Goal: Task Accomplishment & Management: Manage account settings

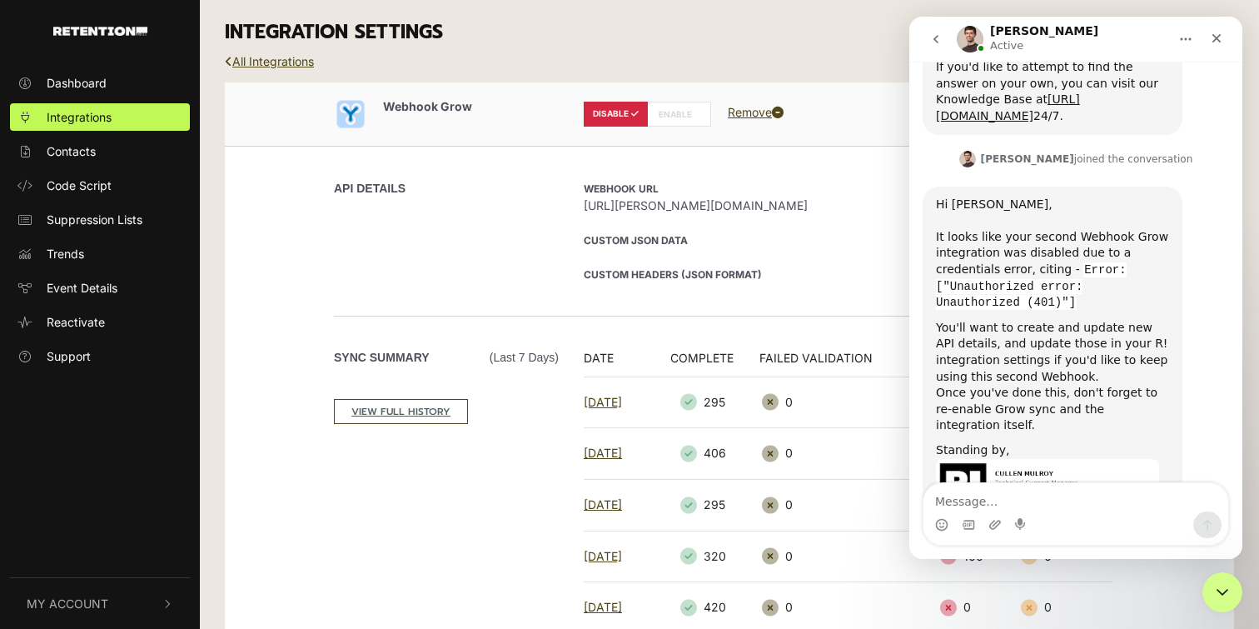
scroll to position [983, 0]
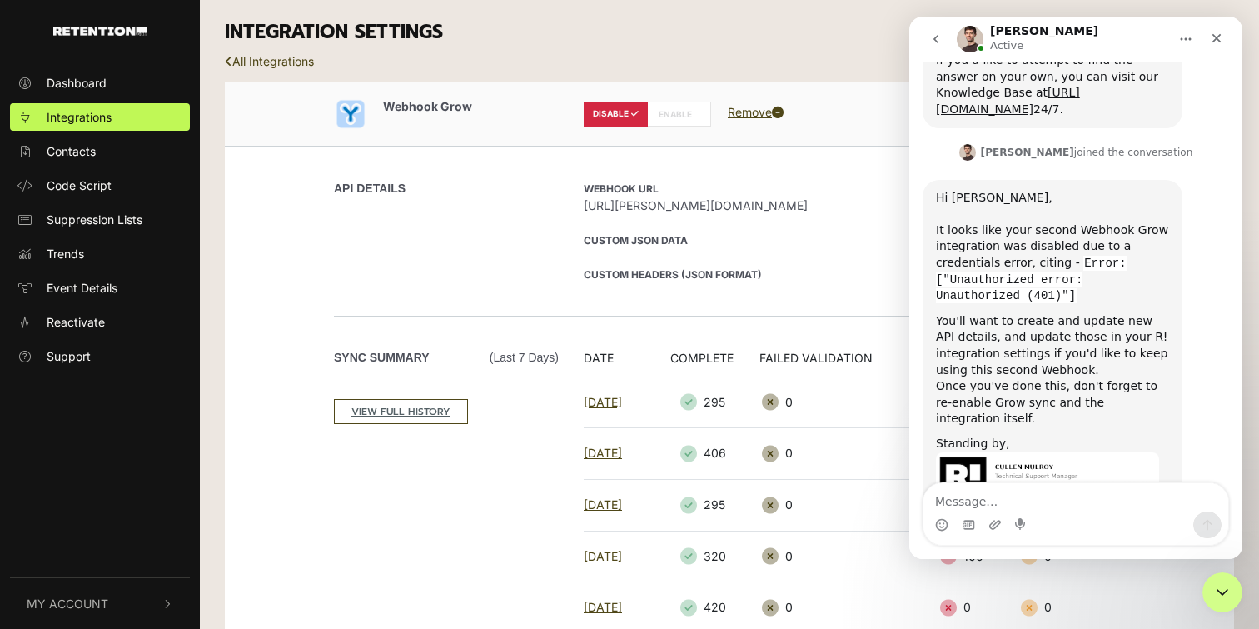
click at [1109, 313] on div "You'll want to create and update new API details, and update those in your R! i…" at bounding box center [1052, 345] width 233 height 65
click at [813, 62] on div "INTEGRATION SETTINGS" at bounding box center [729, 32] width 1034 height 65
click at [678, 115] on label "ENABLE" at bounding box center [679, 114] width 64 height 25
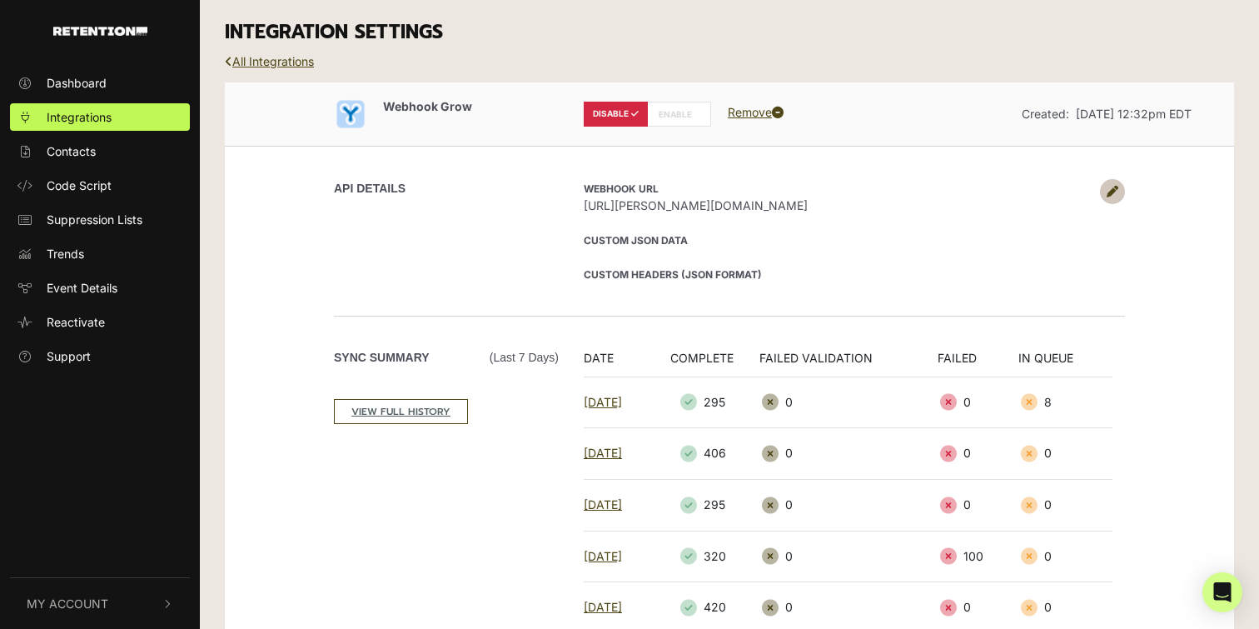
click at [796, 203] on span "[URL][PERSON_NAME][DOMAIN_NAME]" at bounding box center [838, 205] width 508 height 17
click at [796, 202] on span "[URL][PERSON_NAME][DOMAIN_NAME]" at bounding box center [838, 205] width 508 height 17
copy div "[URL][PERSON_NAME][DOMAIN_NAME]"
click at [748, 206] on span "[URL][PERSON_NAME][DOMAIN_NAME]" at bounding box center [838, 205] width 508 height 17
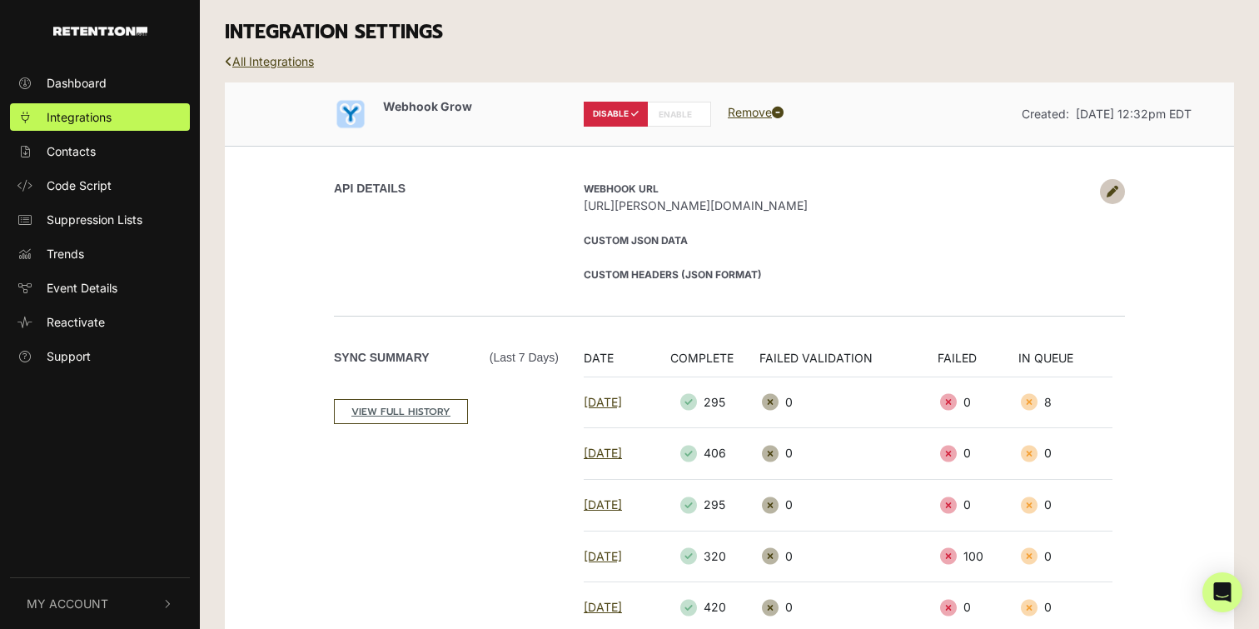
click at [748, 206] on span "[URL][PERSON_NAME][DOMAIN_NAME]" at bounding box center [838, 205] width 508 height 17
click at [1114, 186] on icon at bounding box center [1113, 192] width 12 height 12
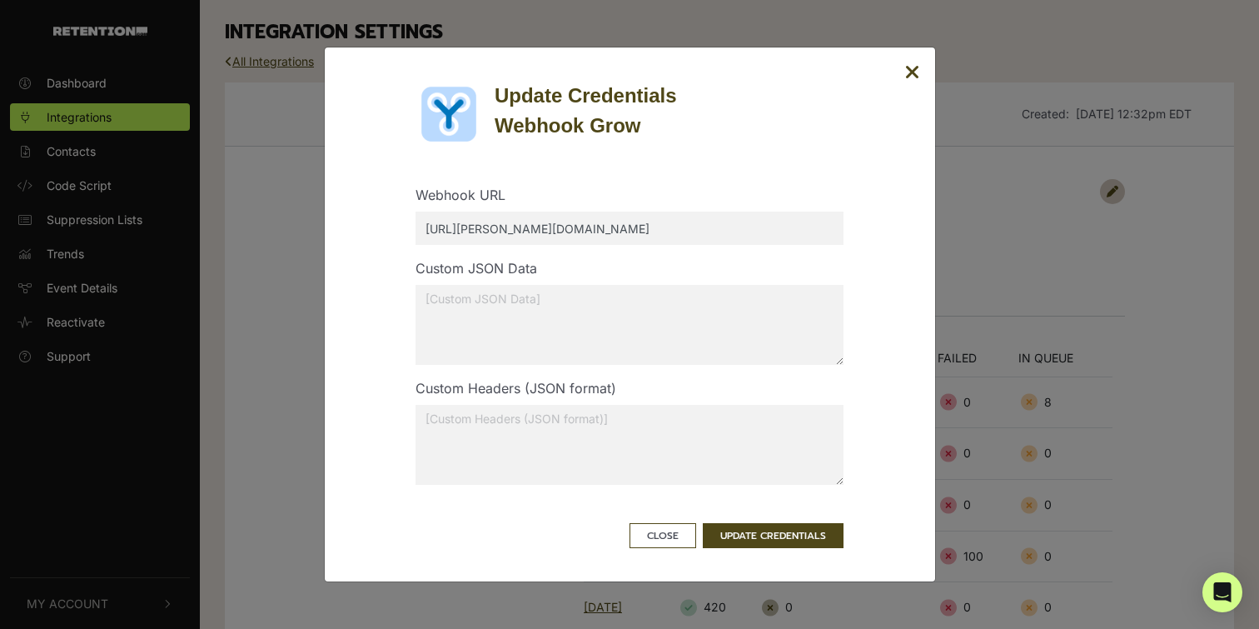
click at [685, 233] on input "[URL][PERSON_NAME][DOMAIN_NAME]" at bounding box center [630, 228] width 428 height 33
click at [801, 219] on input "[URL][PERSON_NAME][DOMAIN_NAME]" at bounding box center [630, 228] width 428 height 33
click at [788, 230] on input "[URL][PERSON_NAME][DOMAIN_NAME]" at bounding box center [630, 228] width 428 height 33
type input "[URL][PERSON_NAME][DOMAIN_NAME]"
click at [762, 539] on button "UPDATE CREDENTIALS" at bounding box center [773, 535] width 141 height 25
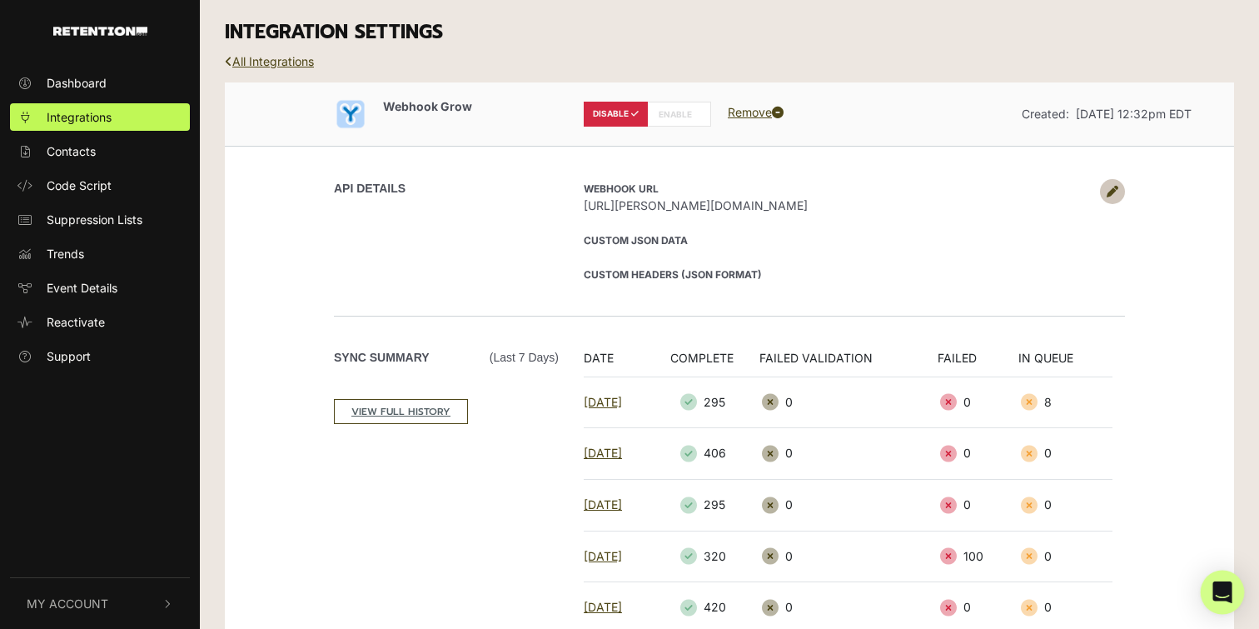
click at [1228, 589] on icon "Open Intercom Messenger" at bounding box center [1222, 592] width 19 height 22
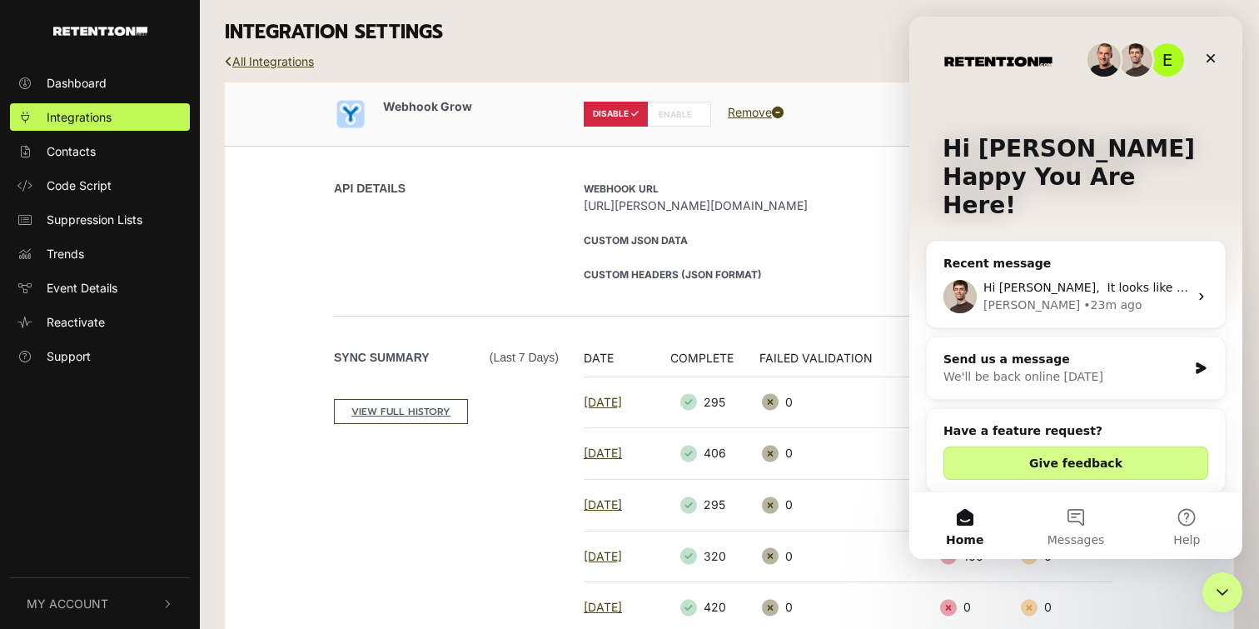
click at [1078, 296] on div "Cullen • 23m ago" at bounding box center [1086, 304] width 205 height 17
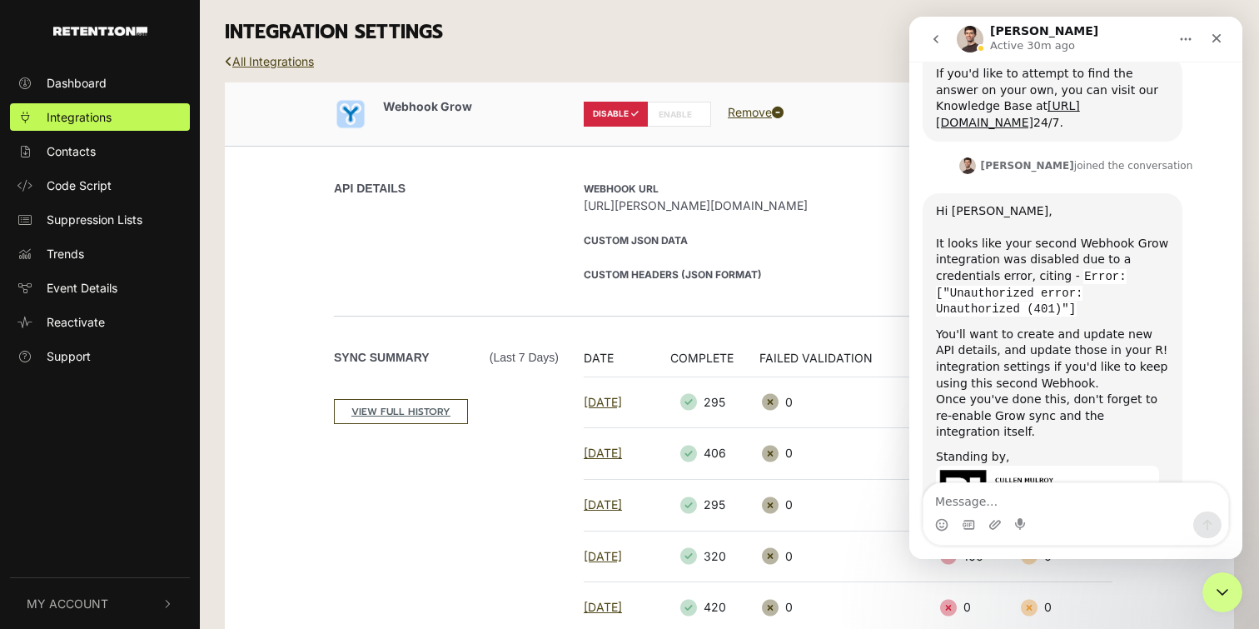
scroll to position [983, 0]
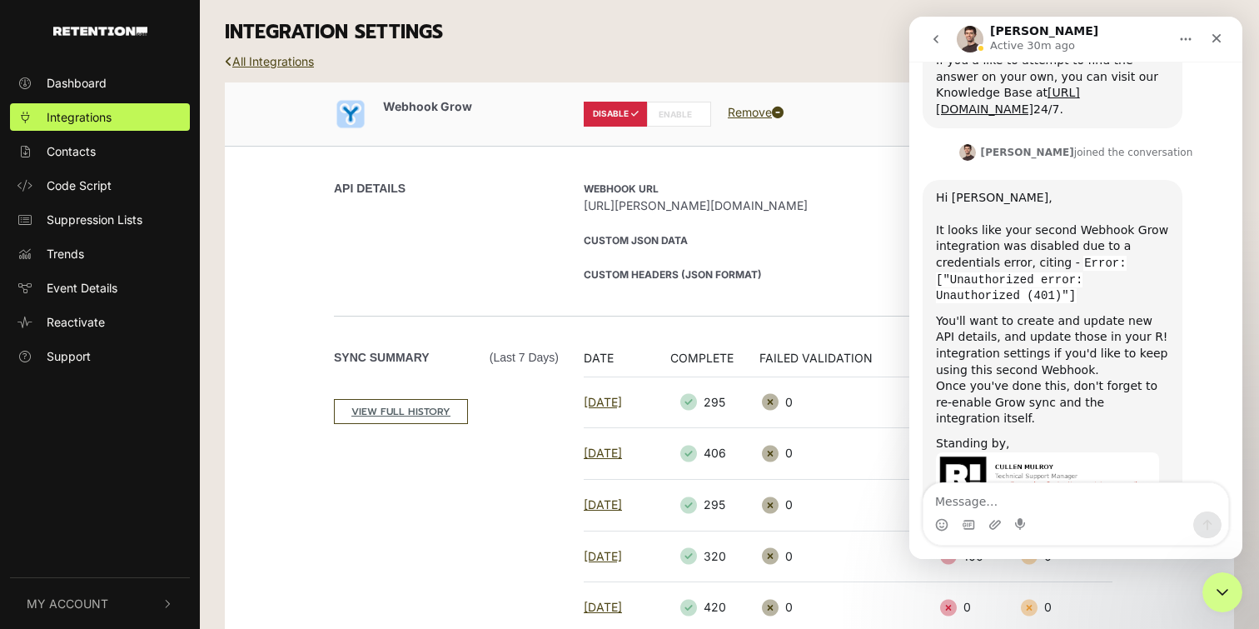
click at [666, 115] on label "ENABLE" at bounding box center [679, 114] width 64 height 25
click at [685, 122] on label "ENABLE" at bounding box center [679, 114] width 64 height 25
click at [677, 118] on label "ENABLE" at bounding box center [679, 114] width 64 height 25
click at [728, 206] on span "[URL][PERSON_NAME][DOMAIN_NAME]" at bounding box center [838, 205] width 508 height 17
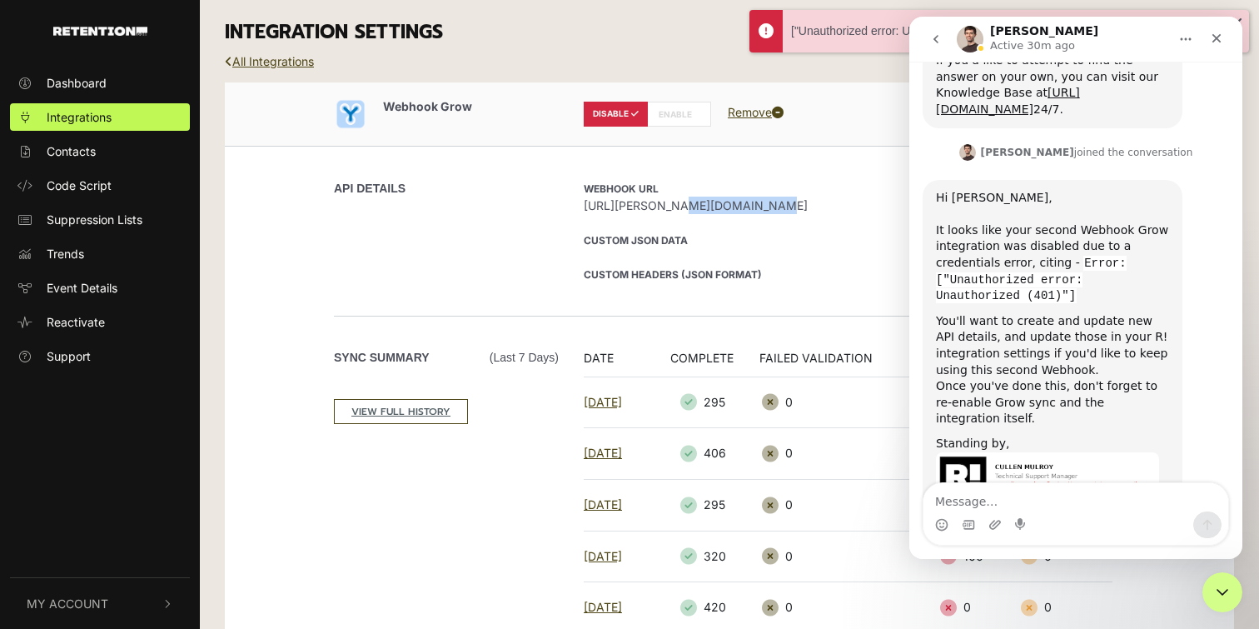
click at [728, 206] on span "[URL][PERSON_NAME][DOMAIN_NAME]" at bounding box center [838, 205] width 508 height 17
copy div "[URL][PERSON_NAME][DOMAIN_NAME]"
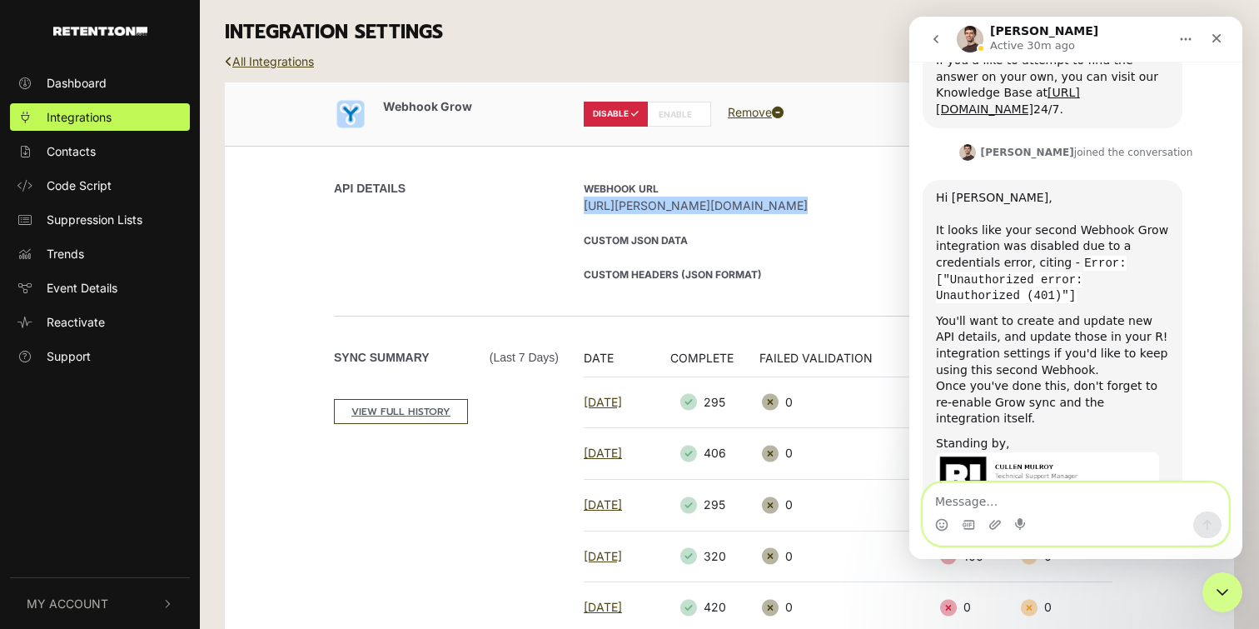
click at [989, 499] on textarea "Message…" at bounding box center [1076, 497] width 305 height 28
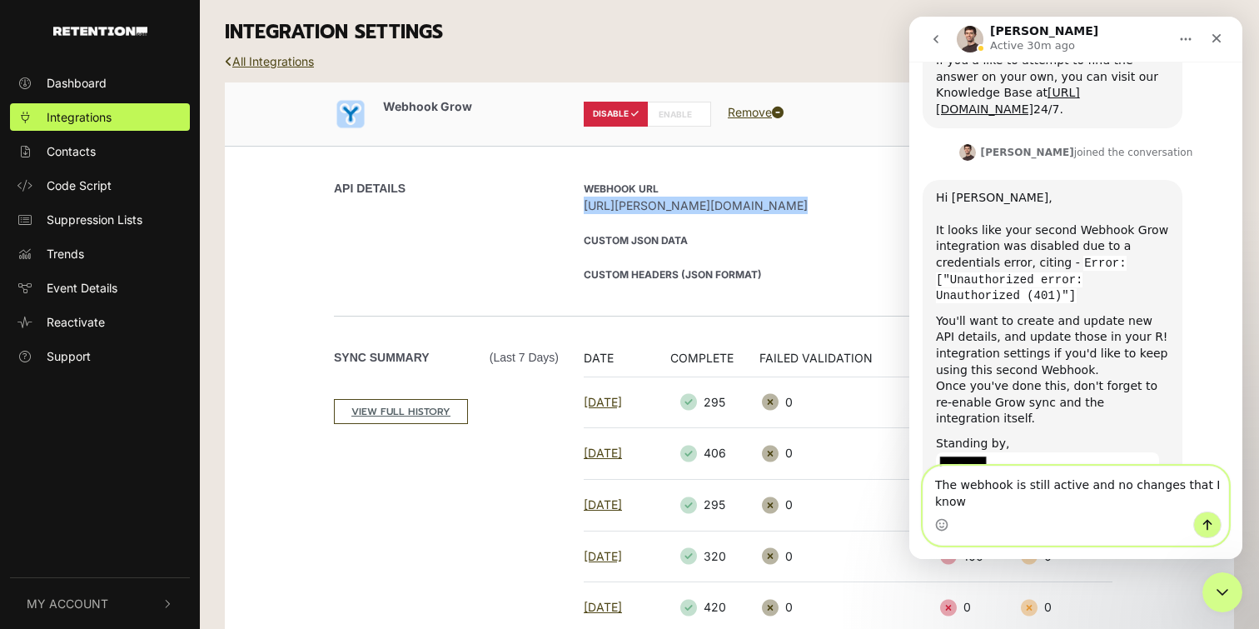
scroll to position [999, 0]
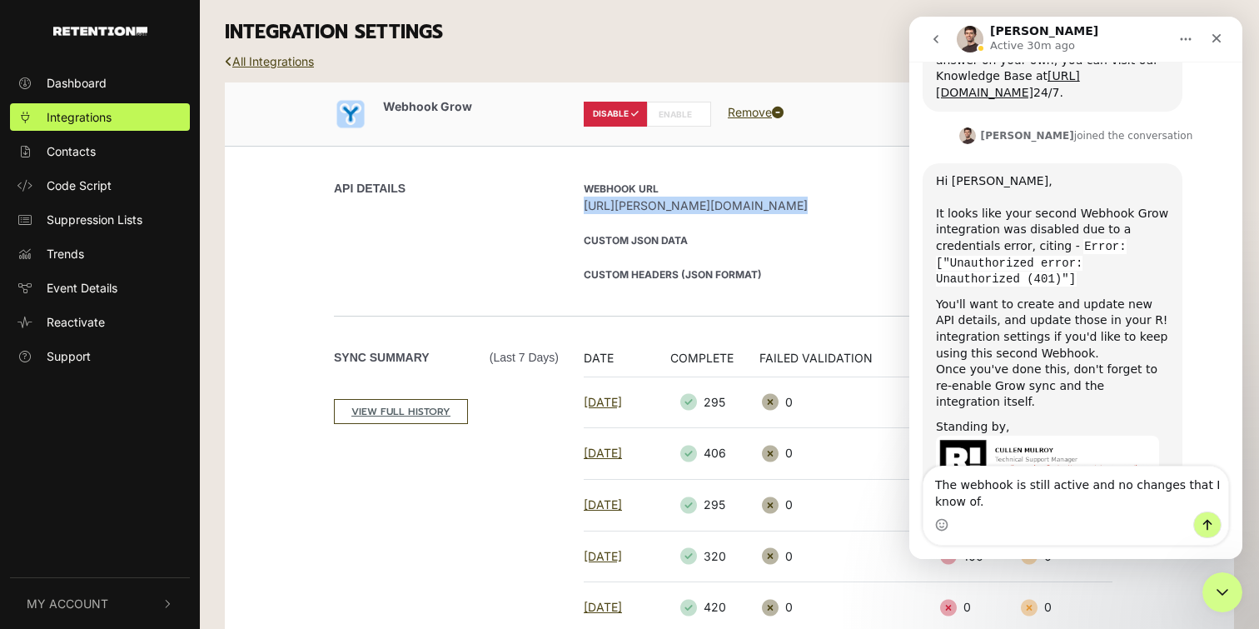
click at [665, 117] on label "ENABLE" at bounding box center [679, 114] width 64 height 25
click at [1014, 501] on textarea "The webhook is still active and no changes that I know of." at bounding box center [1076, 488] width 305 height 45
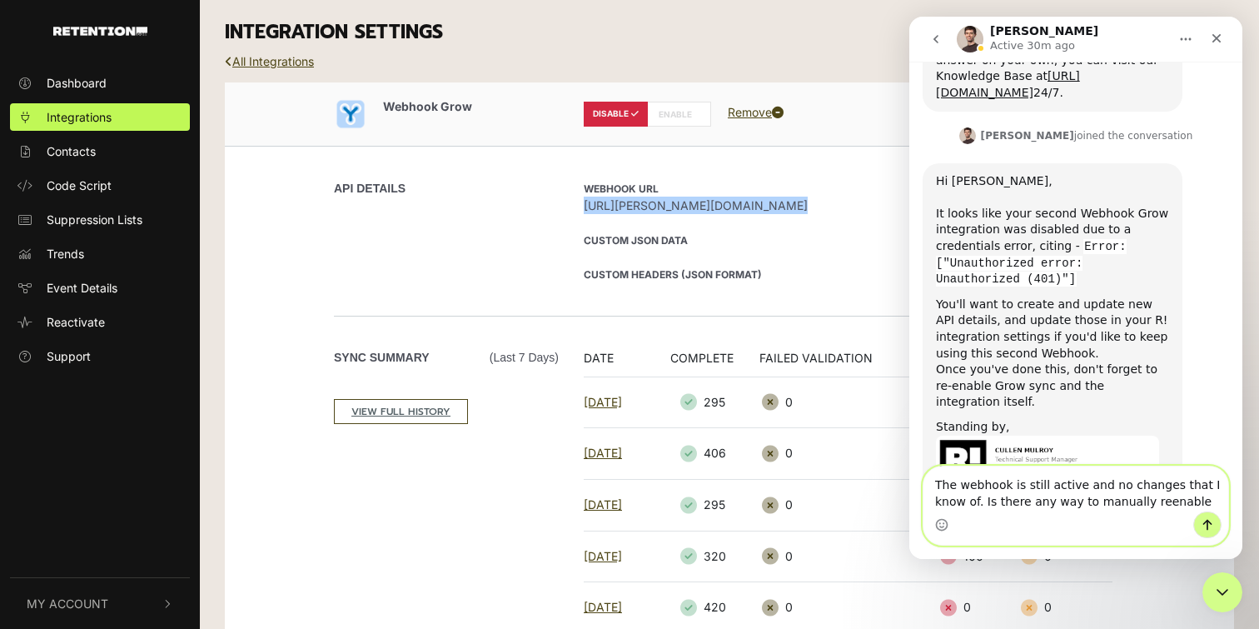
type textarea "The webhook is still active and no changes that I know of. Is there any way to …"
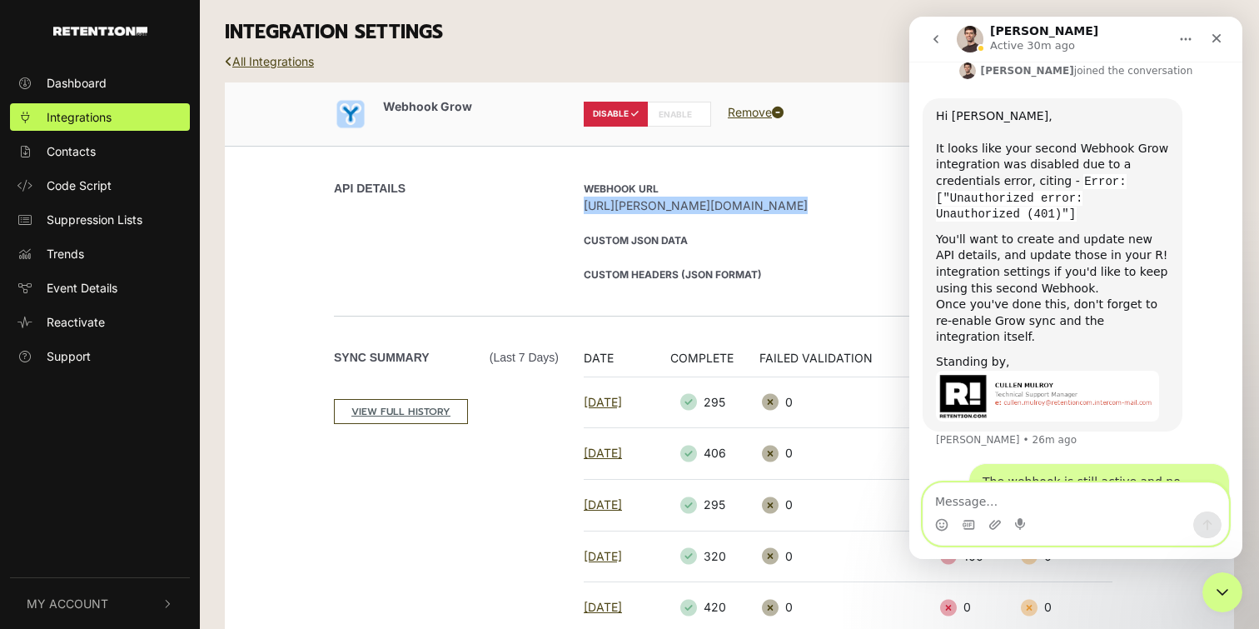
scroll to position [1065, 0]
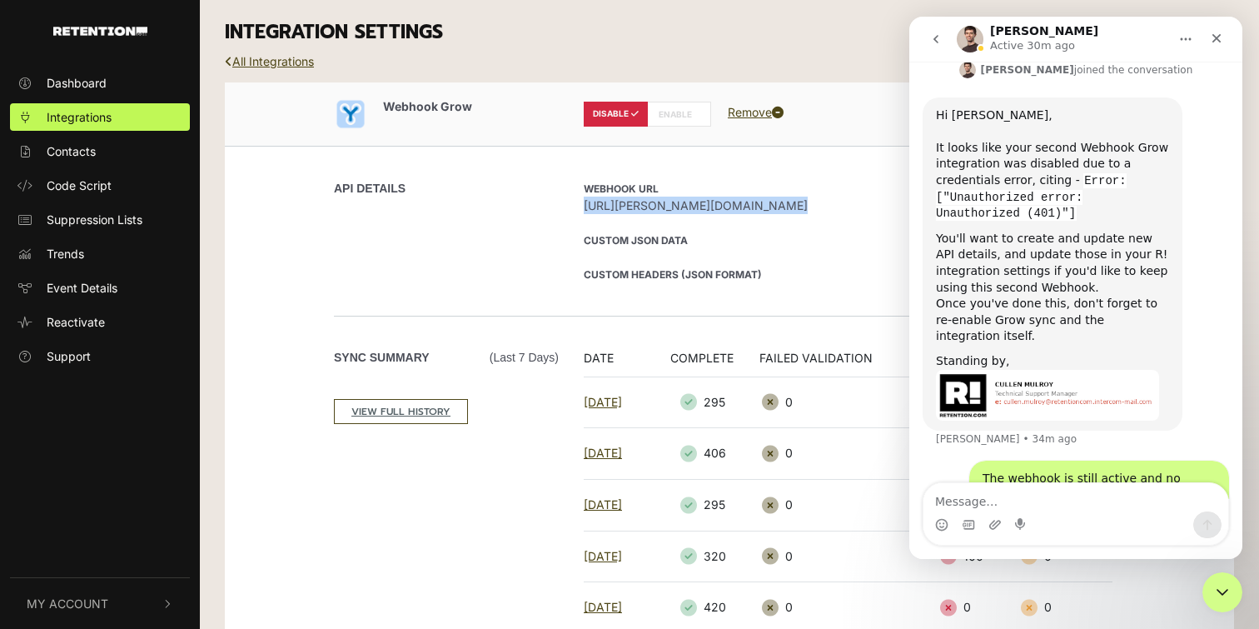
click at [814, 205] on span "[URL][PERSON_NAME][DOMAIN_NAME]" at bounding box center [838, 205] width 508 height 17
click at [1217, 33] on icon "Close" at bounding box center [1216, 38] width 13 height 13
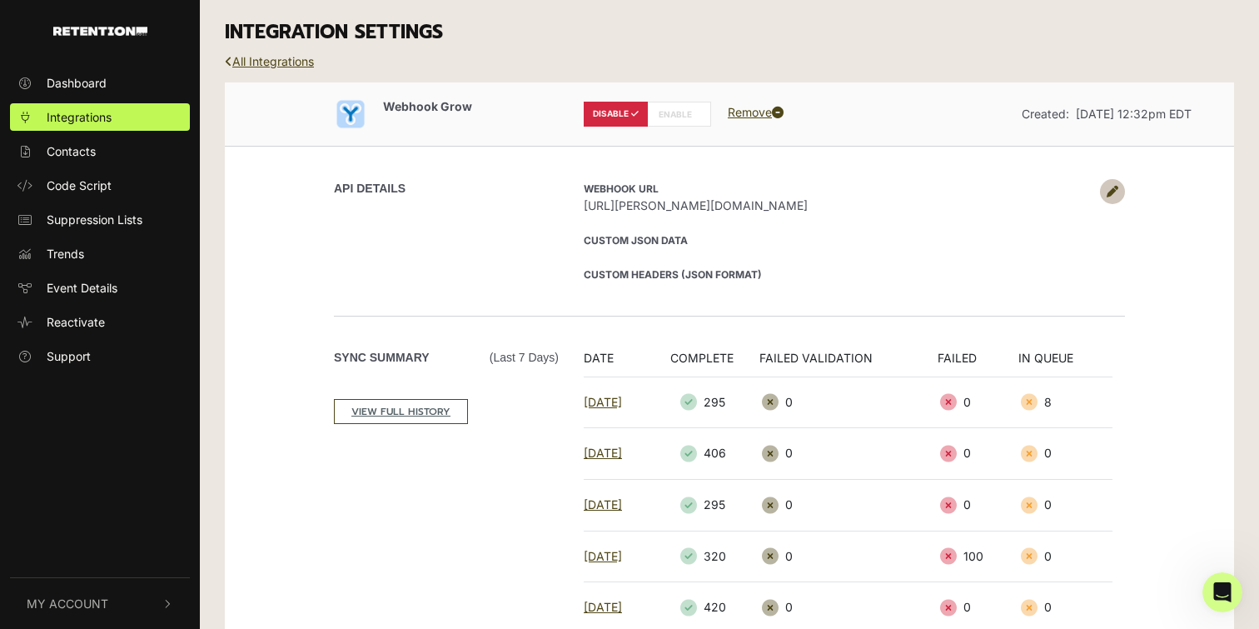
click at [881, 207] on span "[URL][PERSON_NAME][DOMAIN_NAME]" at bounding box center [838, 205] width 508 height 17
click at [1114, 186] on icon at bounding box center [1113, 192] width 12 height 12
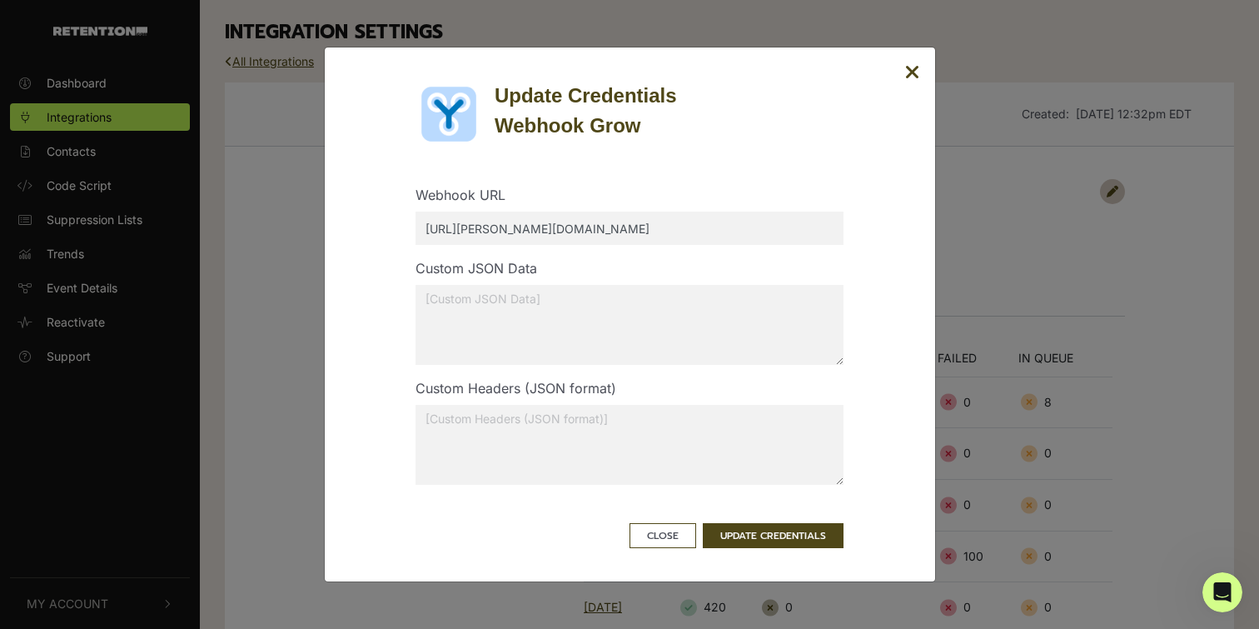
click at [778, 229] on input "[URL][PERSON_NAME][DOMAIN_NAME]" at bounding box center [630, 228] width 428 height 33
paste input "-2"
type input "https://bender.styleblueprint.com/webhook/retention-contacts-2"
click at [761, 537] on button "UPDATE CREDENTIALS" at bounding box center [773, 535] width 141 height 25
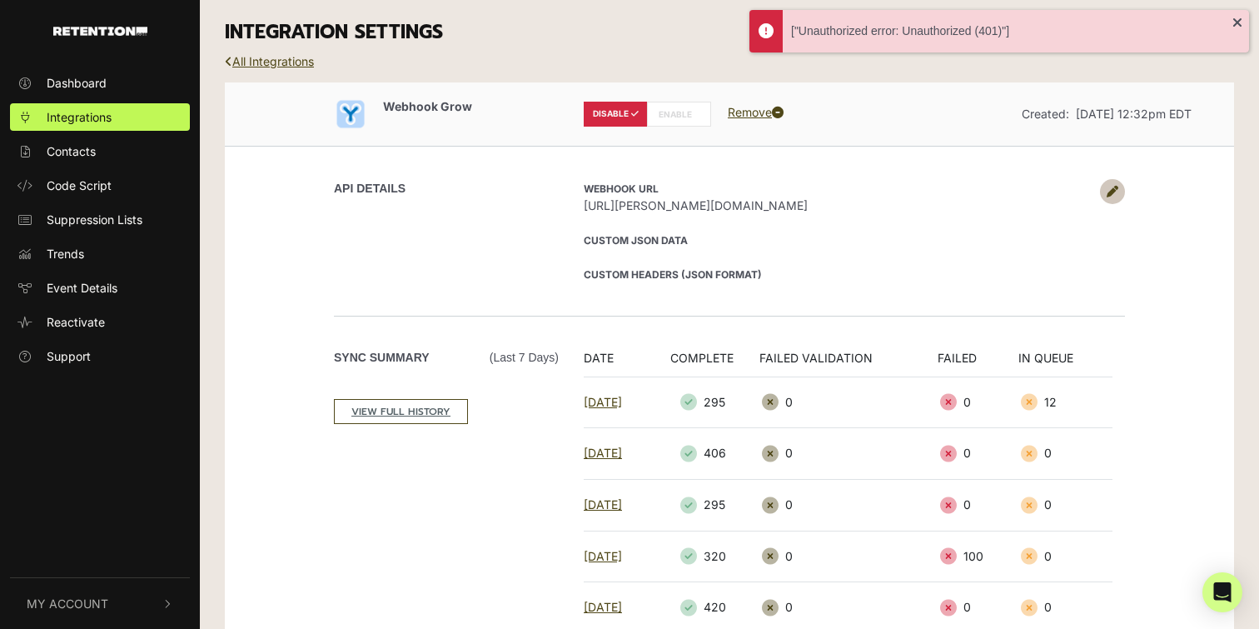
click at [671, 113] on label "ENABLE" at bounding box center [679, 114] width 64 height 25
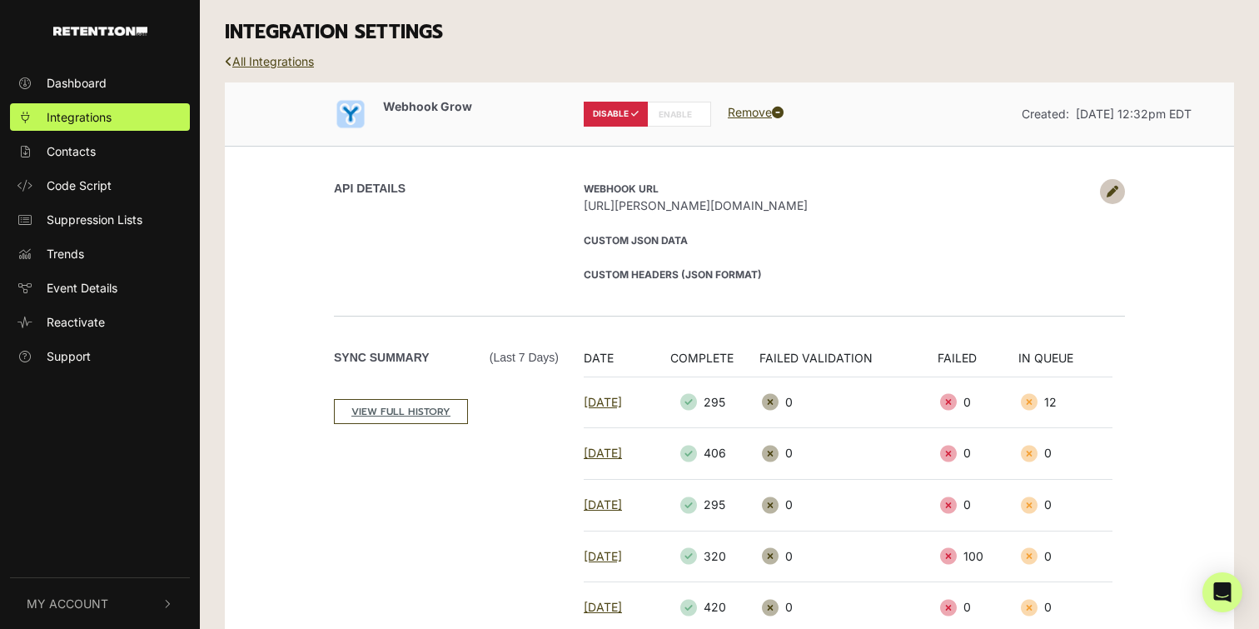
click at [1111, 189] on icon at bounding box center [1113, 192] width 12 height 12
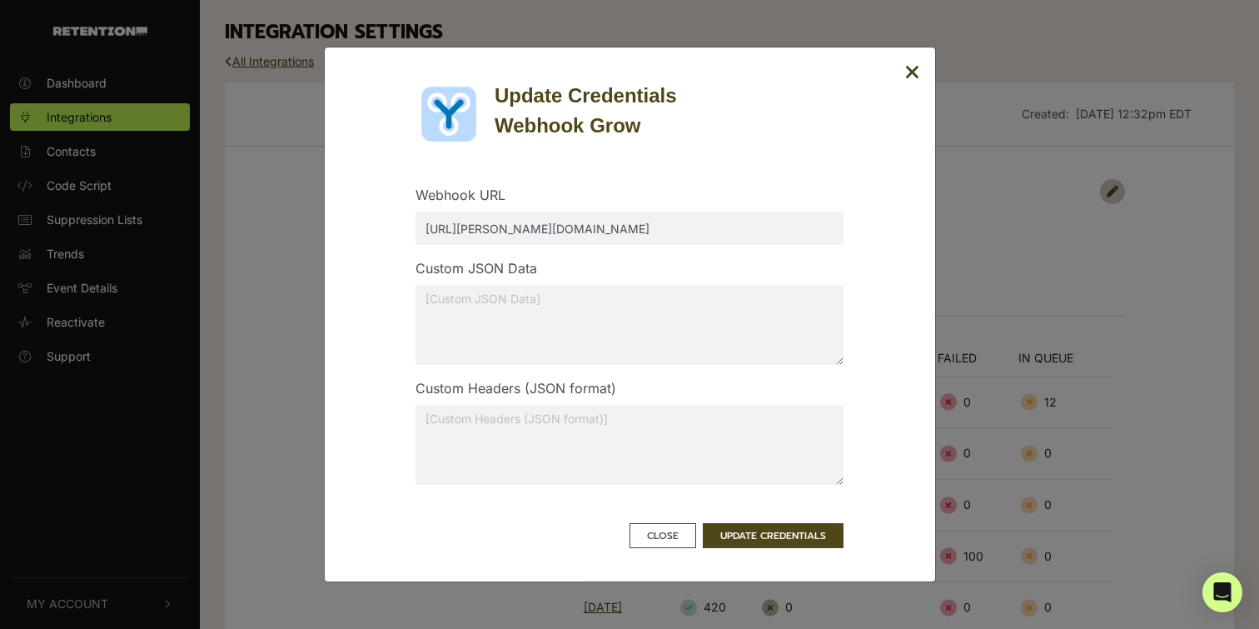
click at [787, 234] on input "[URL][PERSON_NAME][DOMAIN_NAME]" at bounding box center [630, 228] width 428 height 33
paste input "-2"
type input "[URL][PERSON_NAME][DOMAIN_NAME]"
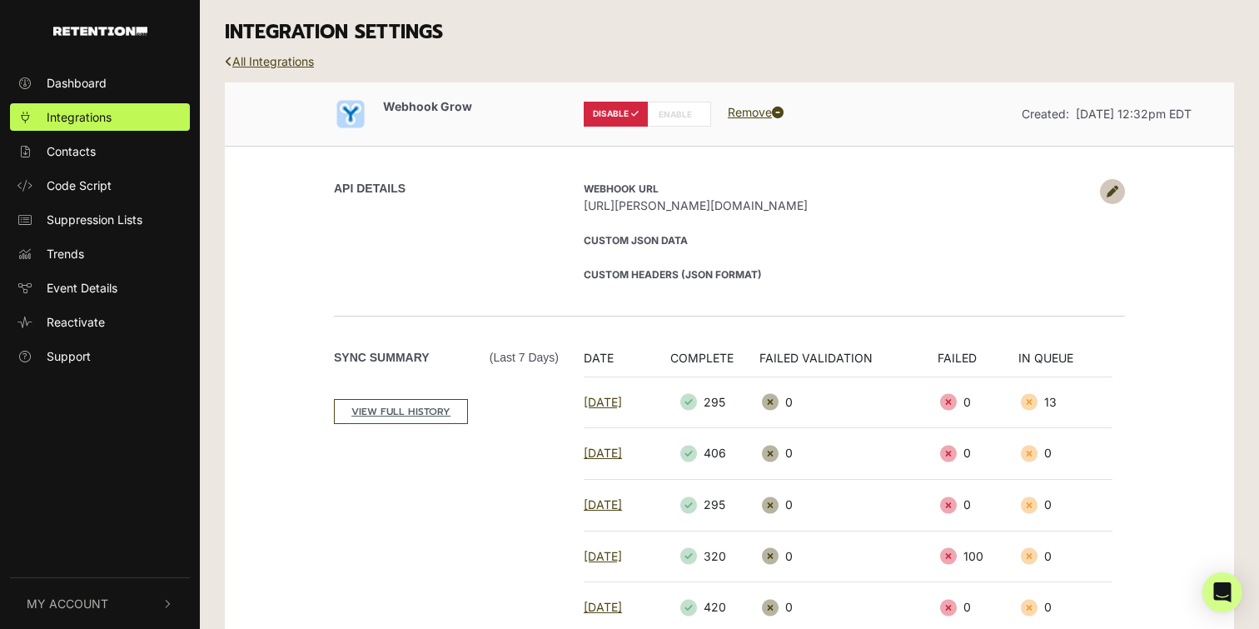
click at [1111, 187] on icon at bounding box center [1113, 192] width 12 height 12
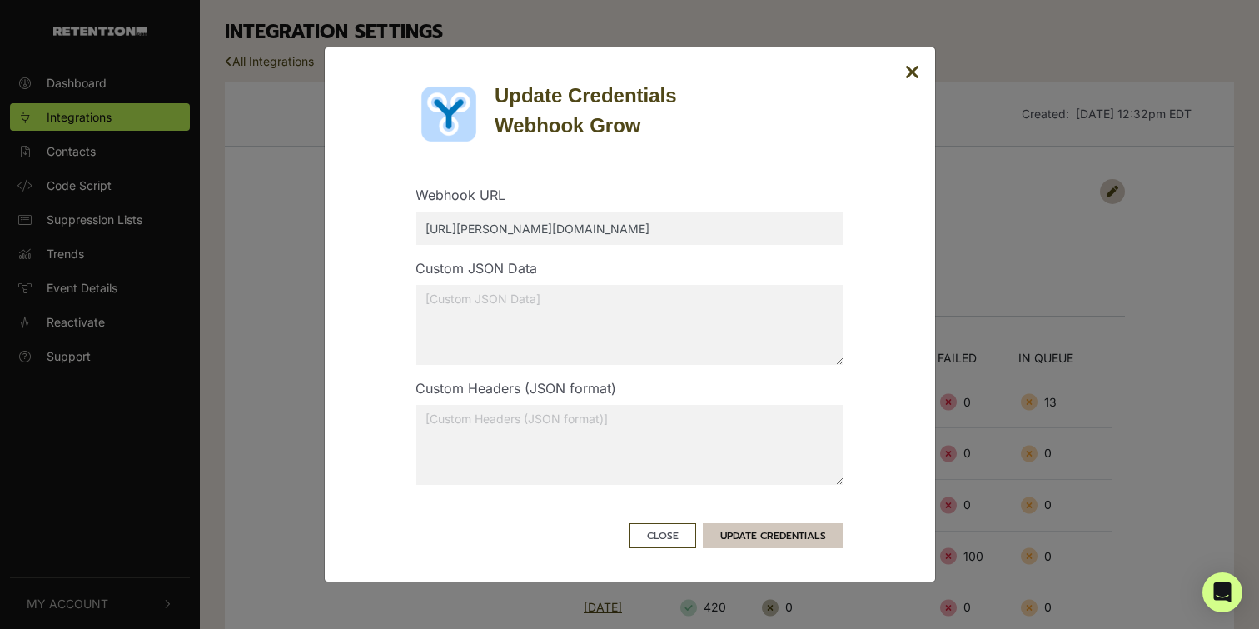
click at [750, 535] on button "UPDATE CREDENTIALS" at bounding box center [773, 535] width 141 height 25
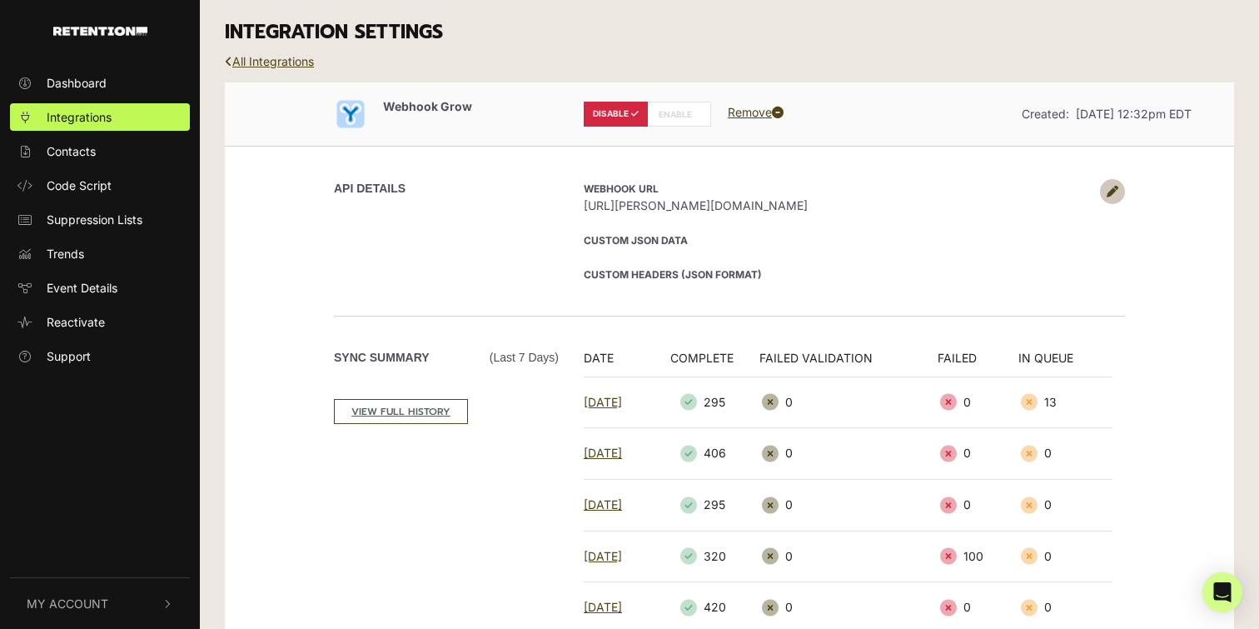
click at [1104, 187] on link at bounding box center [1112, 191] width 25 height 25
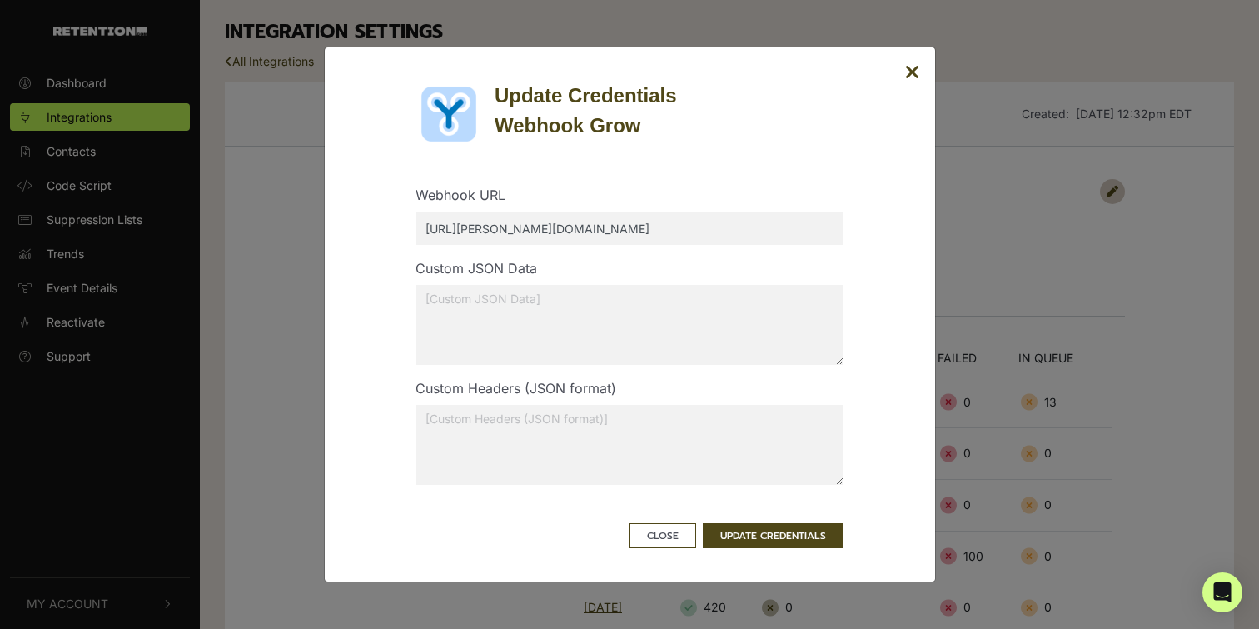
click at [641, 217] on input "[URL][PERSON_NAME][DOMAIN_NAME]" at bounding box center [630, 228] width 428 height 33
click at [782, 539] on button "UPDATE CREDENTIALS" at bounding box center [773, 535] width 141 height 25
click at [765, 538] on button "UPDATE CREDENTIALS" at bounding box center [773, 535] width 141 height 25
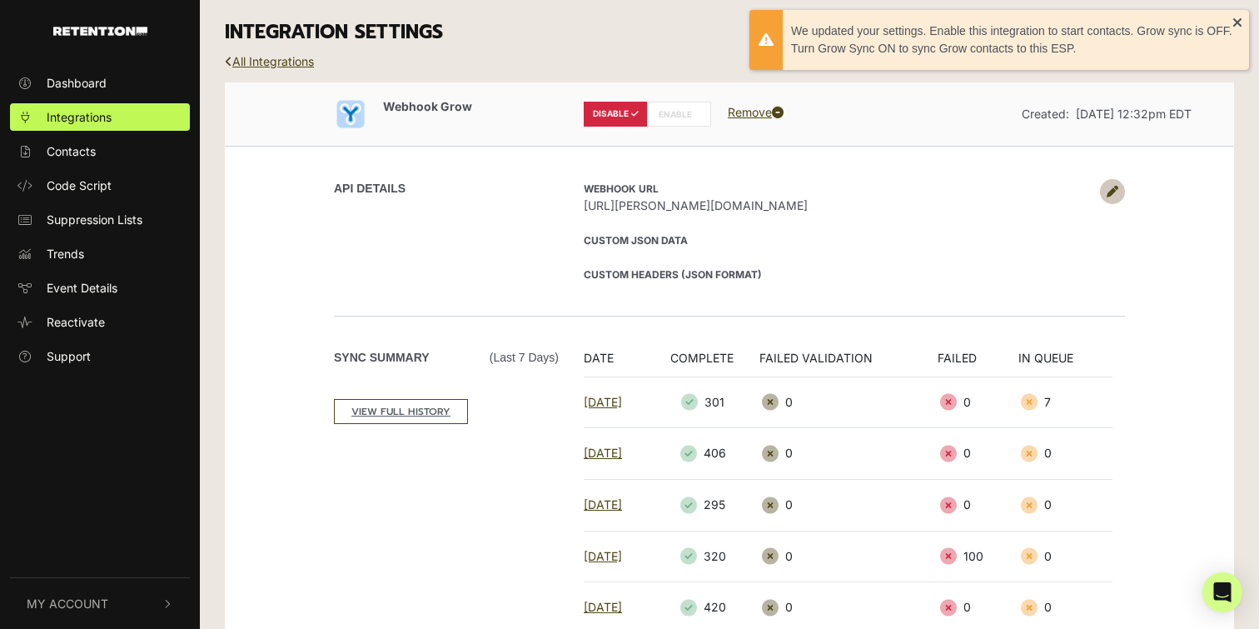
click at [685, 116] on label "ENABLE" at bounding box center [679, 114] width 64 height 25
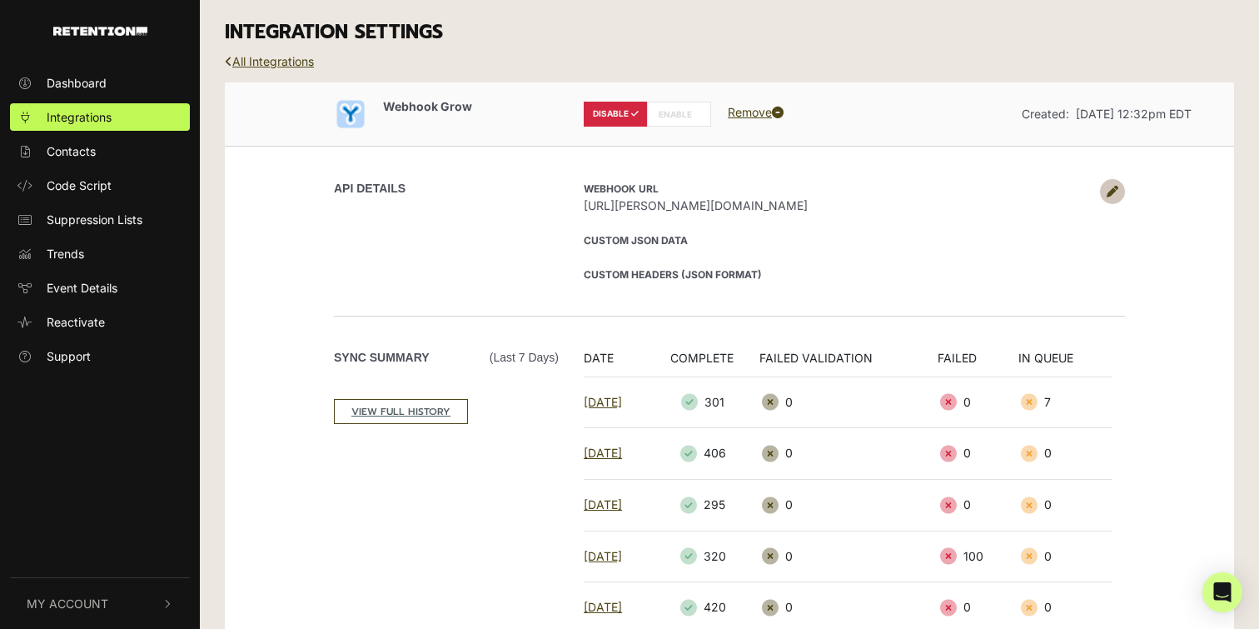
click at [677, 117] on label "ENABLE" at bounding box center [679, 114] width 64 height 25
radio input "false"
radio input "true"
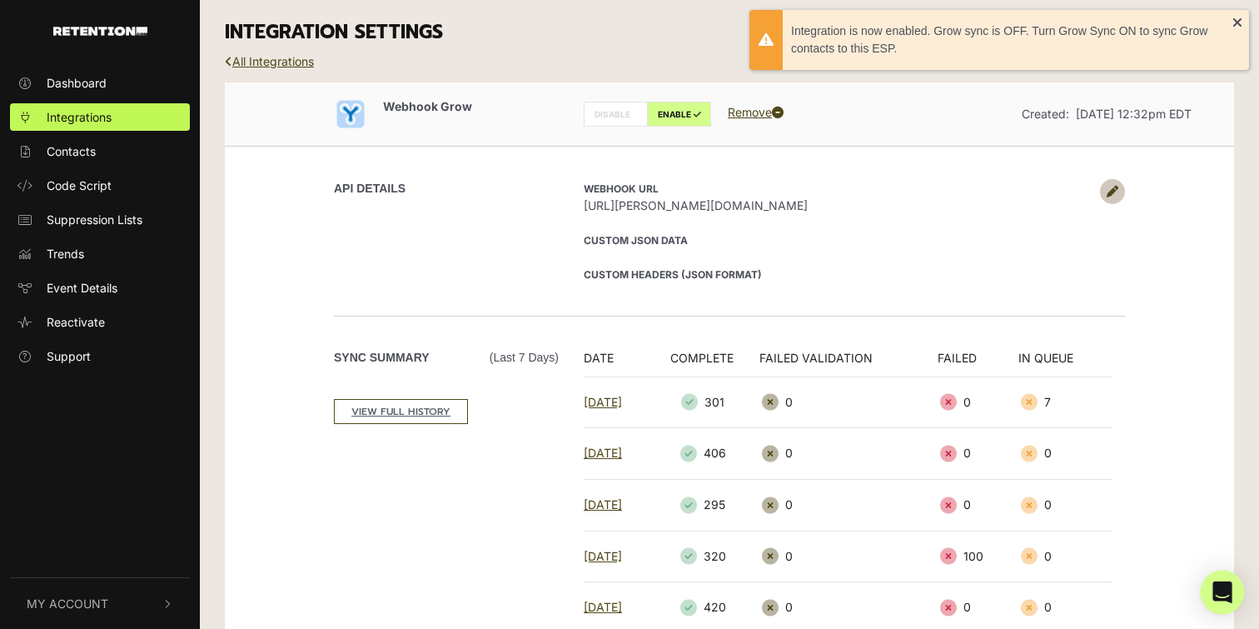
click at [1214, 589] on icon "Open Intercom Messenger" at bounding box center [1222, 592] width 19 height 22
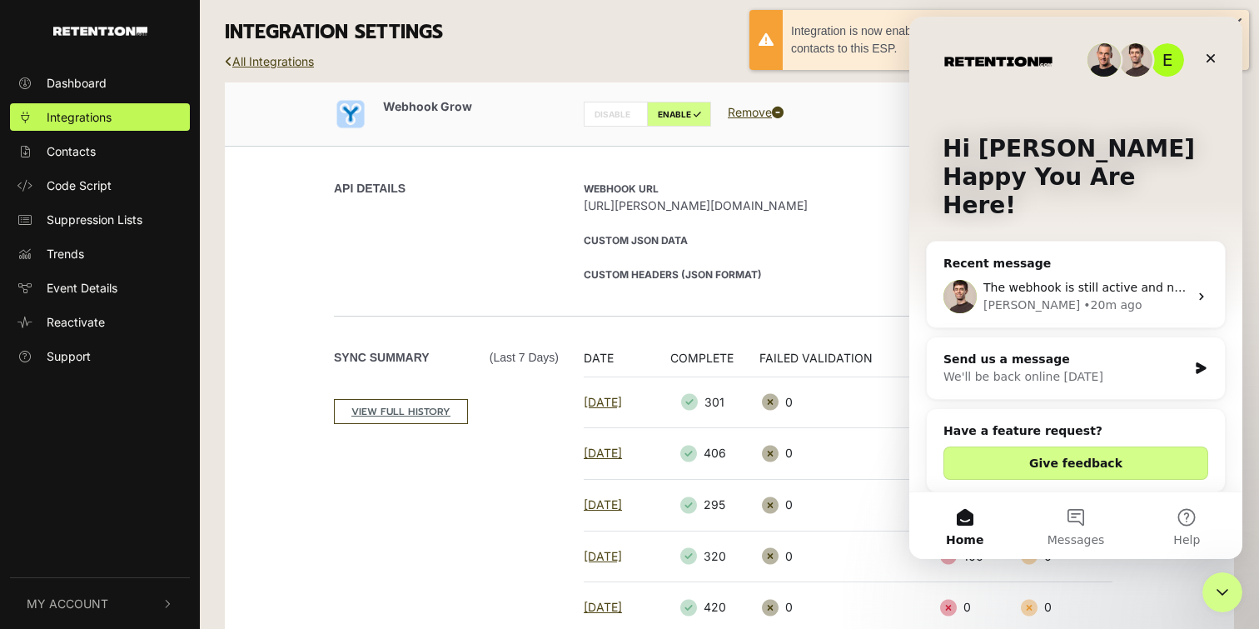
click at [1021, 279] on div "The webhook is still active and no changes that I know of. Is there any way to …" at bounding box center [1086, 287] width 205 height 17
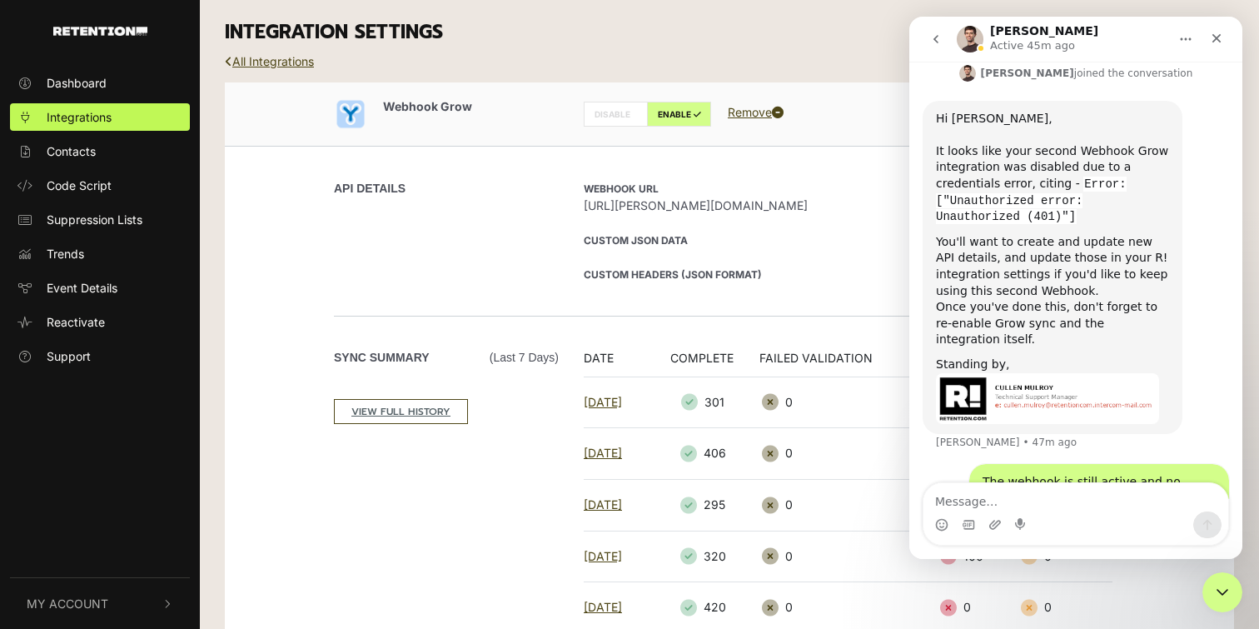
scroll to position [1065, 0]
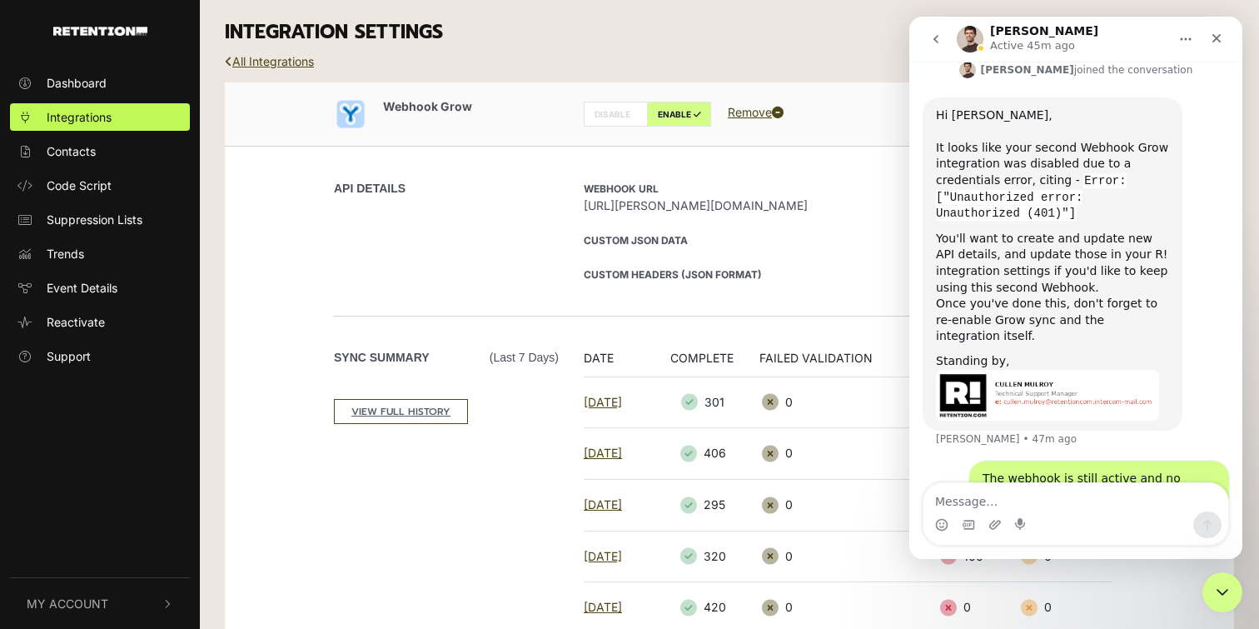
click at [985, 506] on textarea "Message…" at bounding box center [1076, 497] width 305 height 28
type textarea "Ignore me. I had to reactivate the node in n8n!"
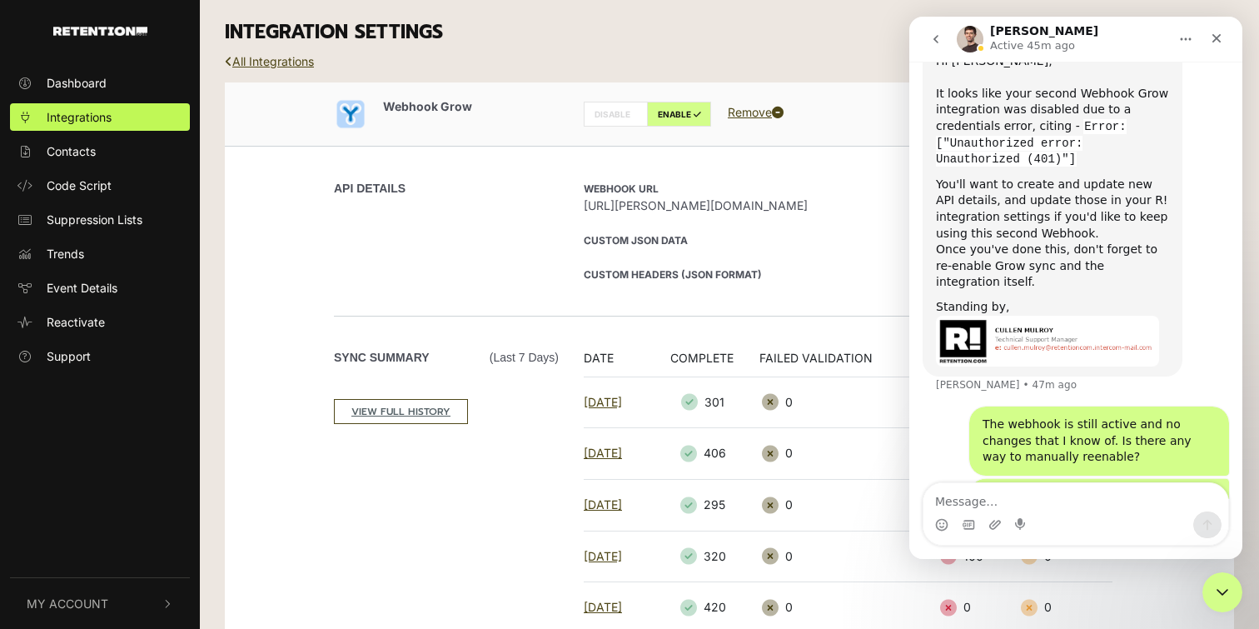
scroll to position [1119, 0]
click at [665, 37] on h3 "INTEGRATION SETTINGS" at bounding box center [729, 32] width 1009 height 23
